Goal: Subscribe to service/newsletter

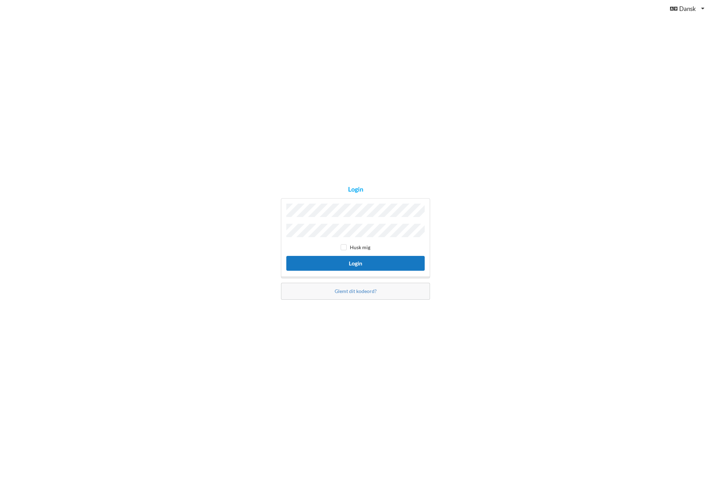
drag, startPoint x: 358, startPoint y: 246, endPoint x: 362, endPoint y: 255, distance: 9.3
click at [358, 246] on label "Husk mig" at bounding box center [356, 247] width 30 height 6
click at [346, 247] on input "checkbox" at bounding box center [344, 247] width 6 height 6
checkbox input "true"
click at [351, 259] on button "Login" at bounding box center [355, 263] width 138 height 14
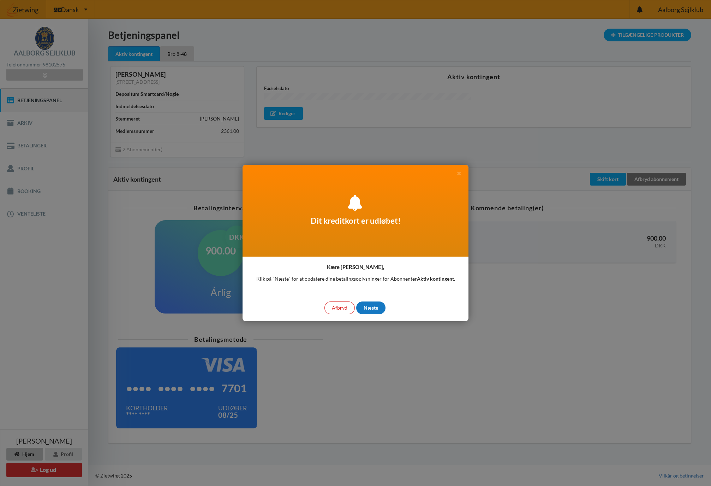
click at [370, 306] on div "Næste" at bounding box center [370, 307] width 29 height 13
